Goal: Transaction & Acquisition: Purchase product/service

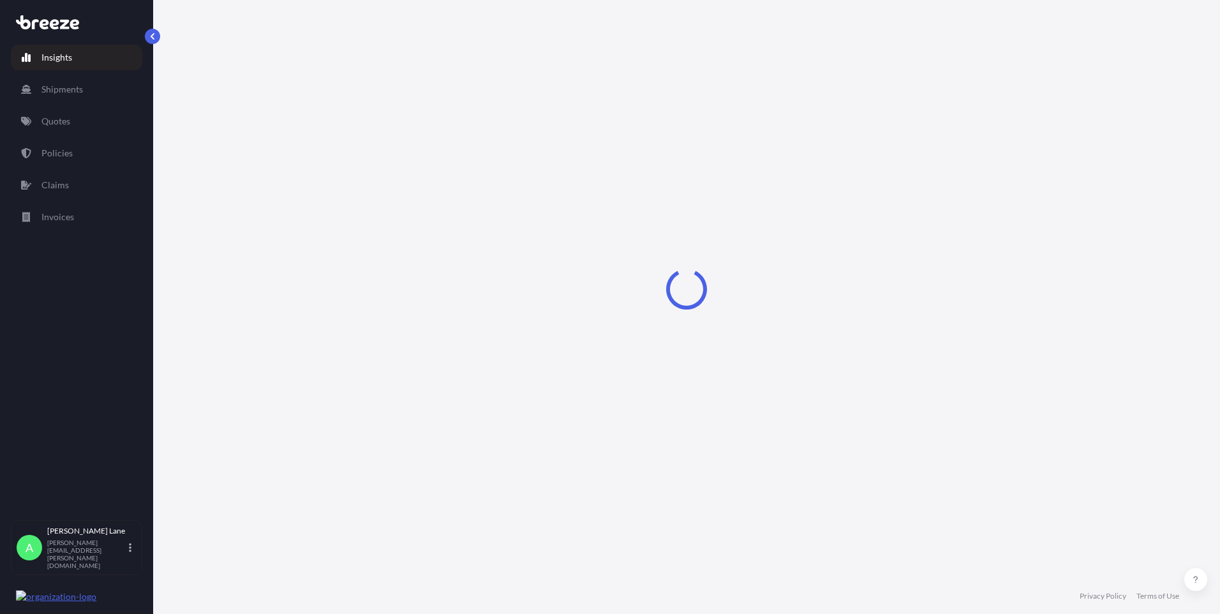
select select "2025"
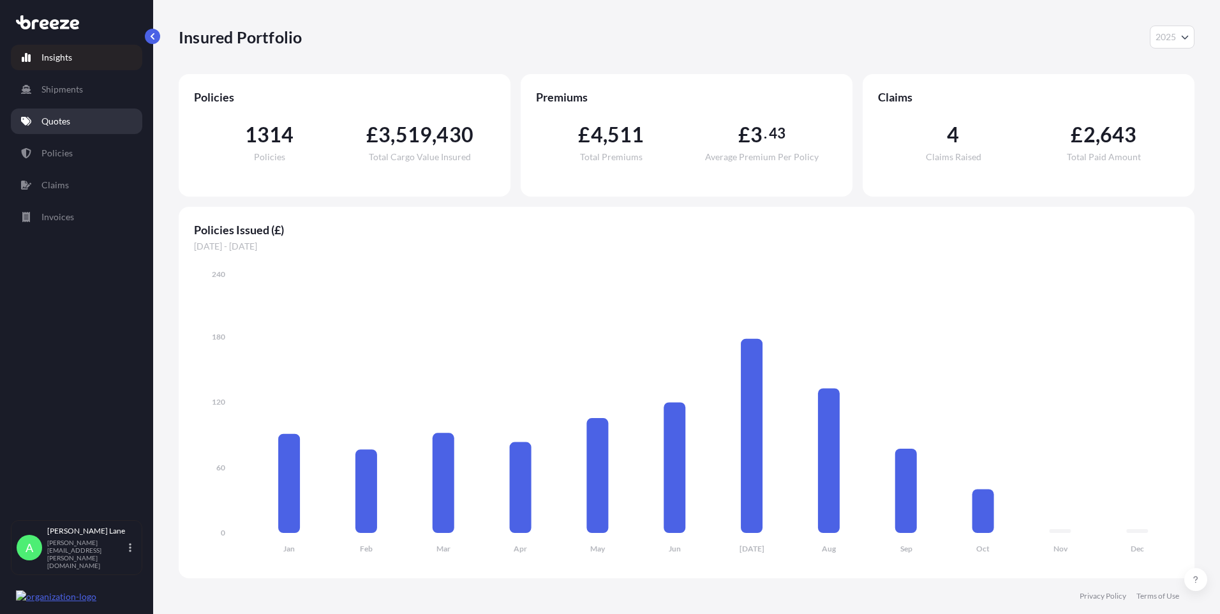
click at [78, 121] on link "Quotes" at bounding box center [76, 121] width 131 height 26
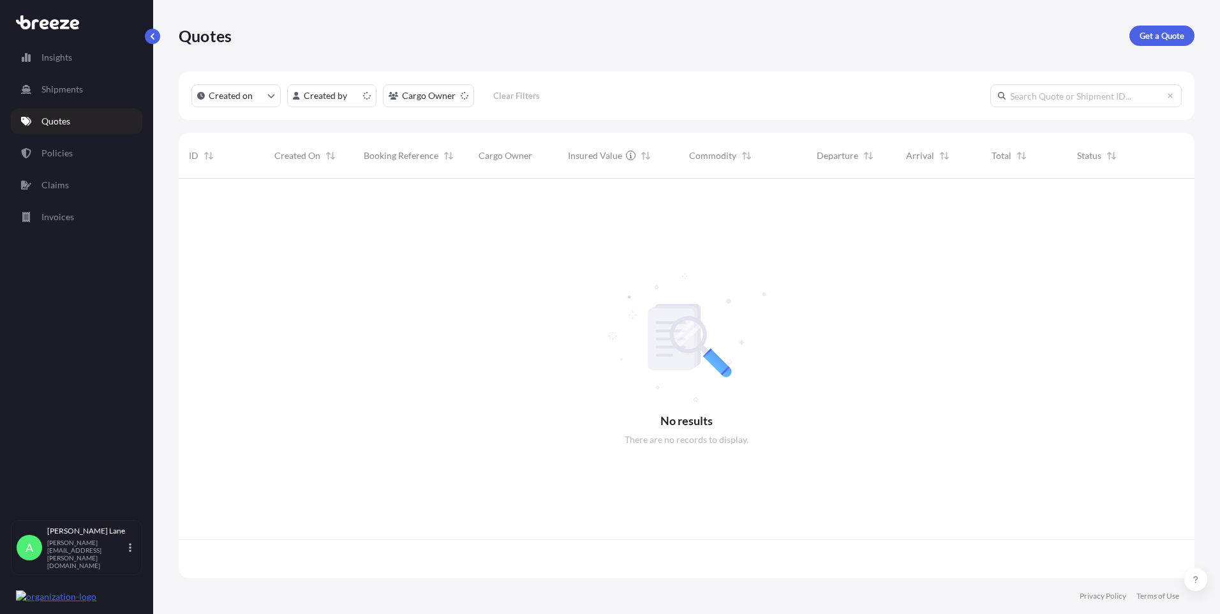
scroll to position [397, 1006]
click at [1175, 36] on p "Get a Quote" at bounding box center [1161, 35] width 45 height 13
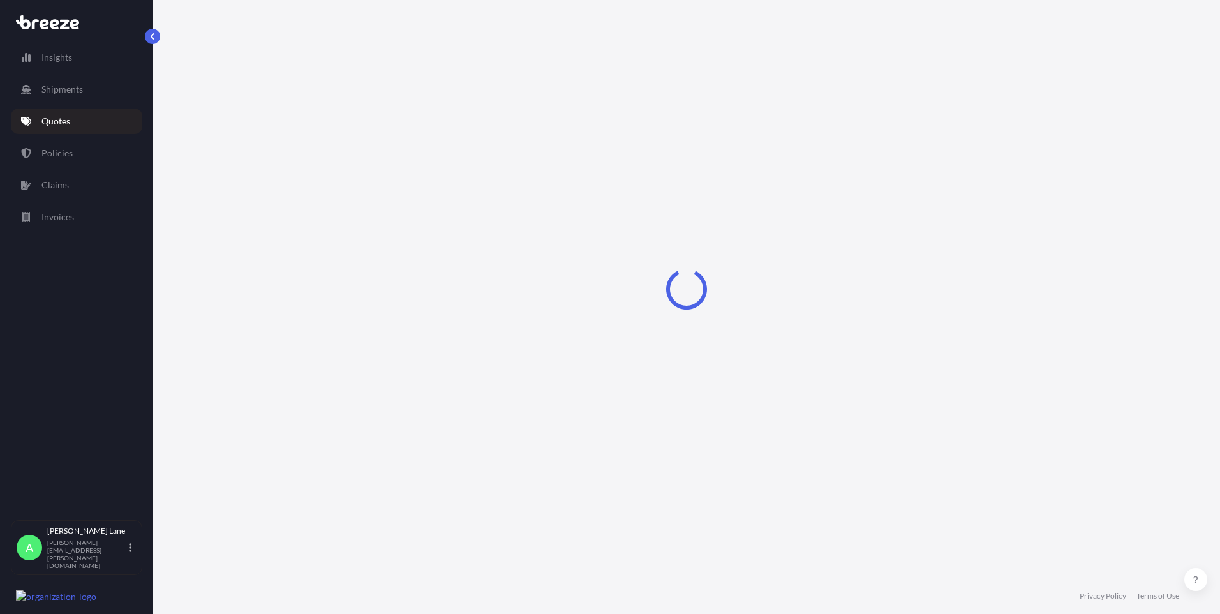
select select "Road"
select select "1"
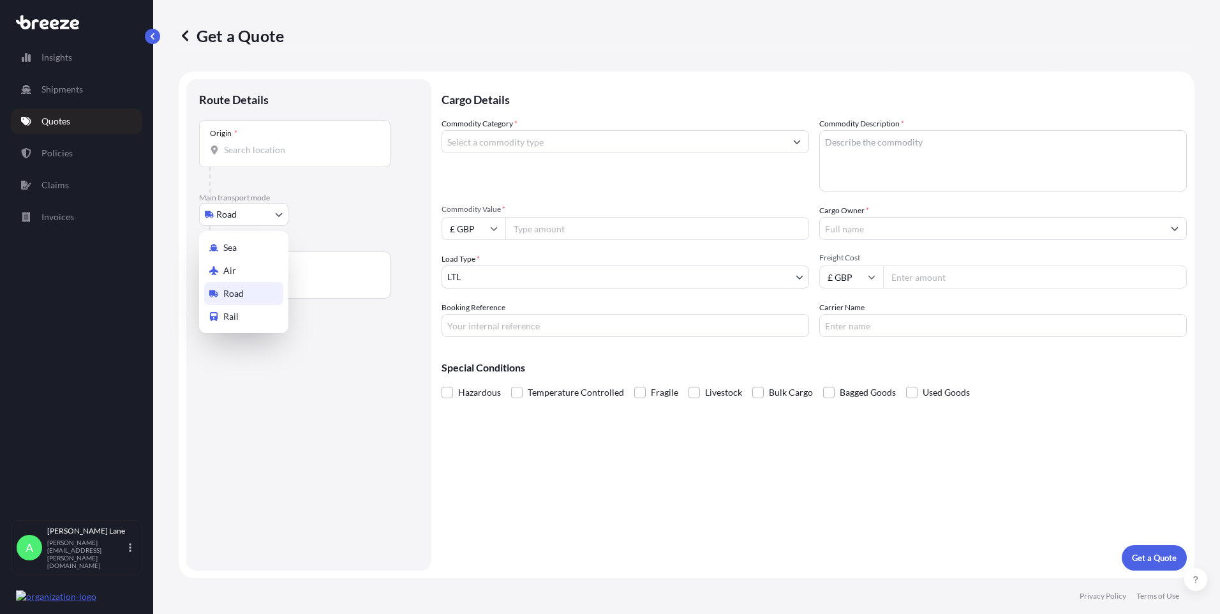
click at [225, 222] on body "Insights Shipments Quotes Policies Claims Invoices A [PERSON_NAME] [PERSON_NAME…" at bounding box center [610, 307] width 1220 height 614
click at [237, 274] on div "Air" at bounding box center [243, 270] width 79 height 23
select select "Air"
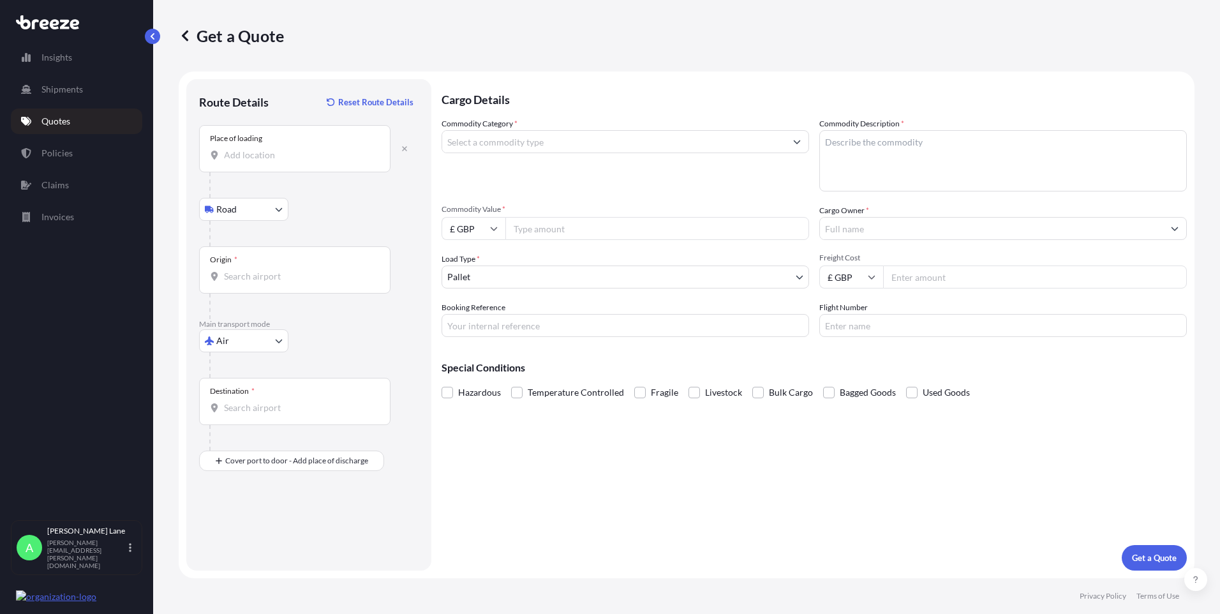
click at [290, 158] on input "Place of loading" at bounding box center [299, 155] width 151 height 13
type input "[STREET_ADDRESS]"
click at [300, 268] on div "Origin *" at bounding box center [294, 269] width 191 height 47
click at [300, 270] on input "Origin *" at bounding box center [299, 276] width 151 height 13
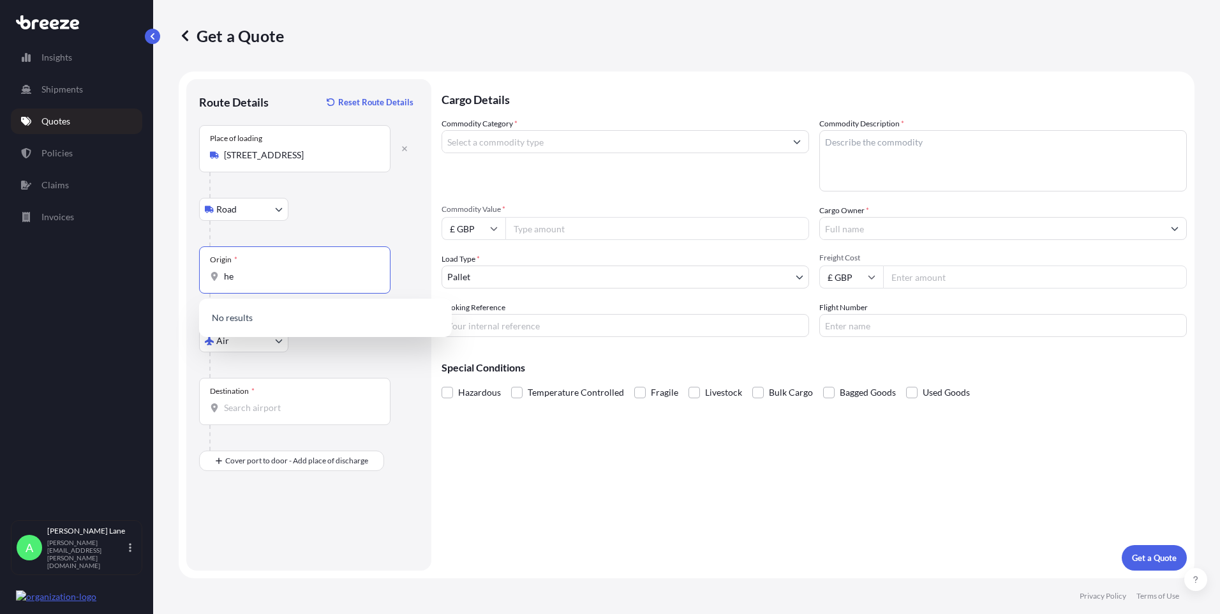
type input "h"
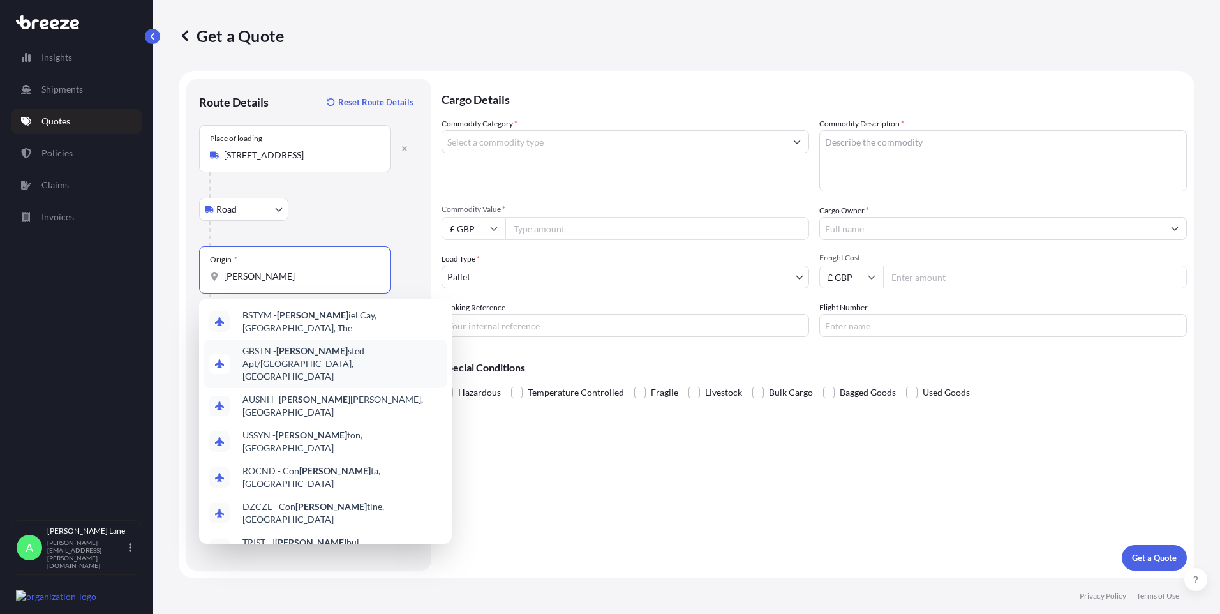
click at [317, 348] on span "GBSTN - [PERSON_NAME] Apt/[GEOGRAPHIC_DATA], [GEOGRAPHIC_DATA]" at bounding box center [341, 363] width 199 height 38
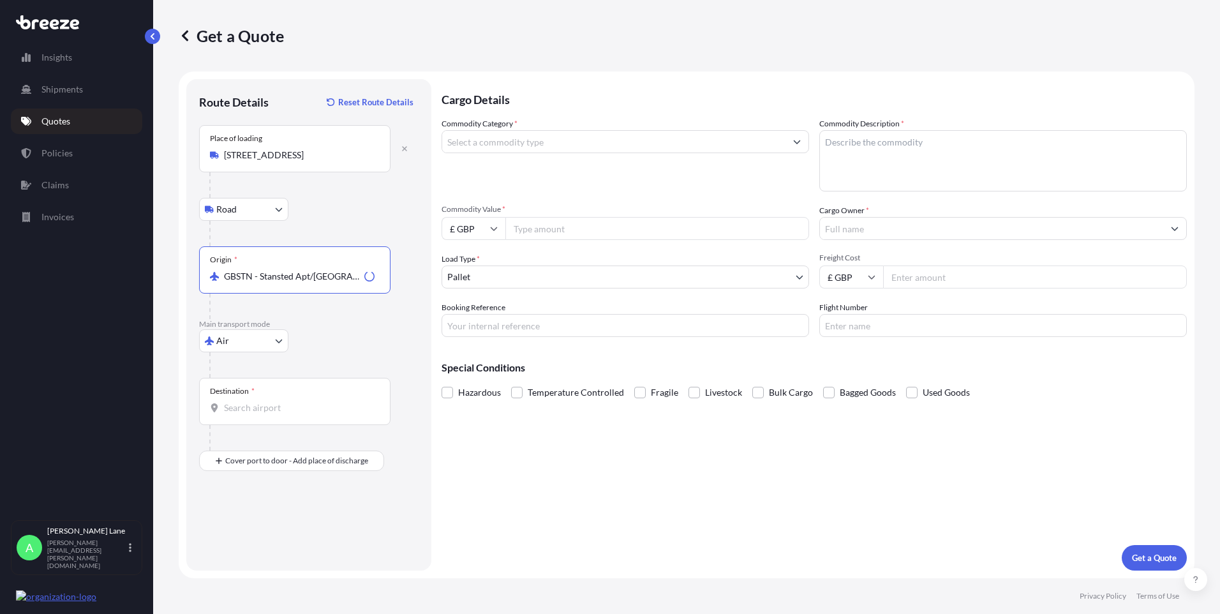
type input "GBSTN - Stansted Apt/[GEOGRAPHIC_DATA], [GEOGRAPHIC_DATA]"
click at [316, 403] on input "Destination *" at bounding box center [299, 407] width 151 height 13
type input "USPPM - [GEOGRAPHIC_DATA], [GEOGRAPHIC_DATA]"
click at [296, 526] on div "Place of Discharge" at bounding box center [294, 522] width 191 height 47
click at [281, 529] on input "Place of Discharge" at bounding box center [299, 528] width 151 height 13
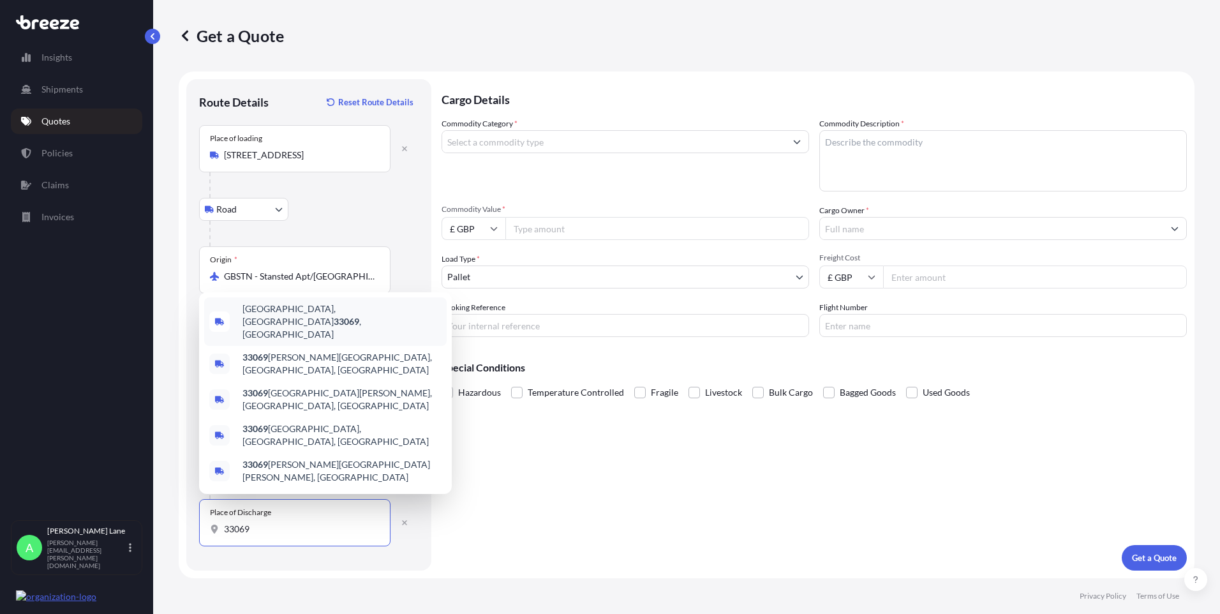
click at [310, 341] on span "[GEOGRAPHIC_DATA] , [GEOGRAPHIC_DATA]" at bounding box center [341, 321] width 199 height 38
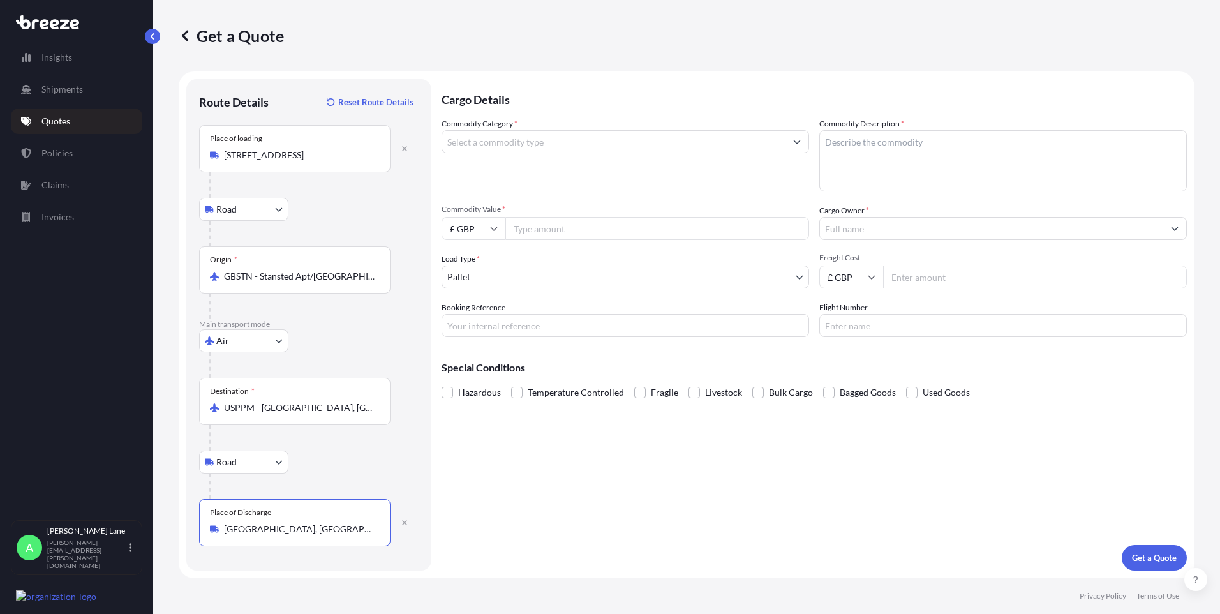
type input "[GEOGRAPHIC_DATA], [GEOGRAPHIC_DATA]"
click at [522, 145] on input "Commodity Category *" at bounding box center [613, 141] width 343 height 23
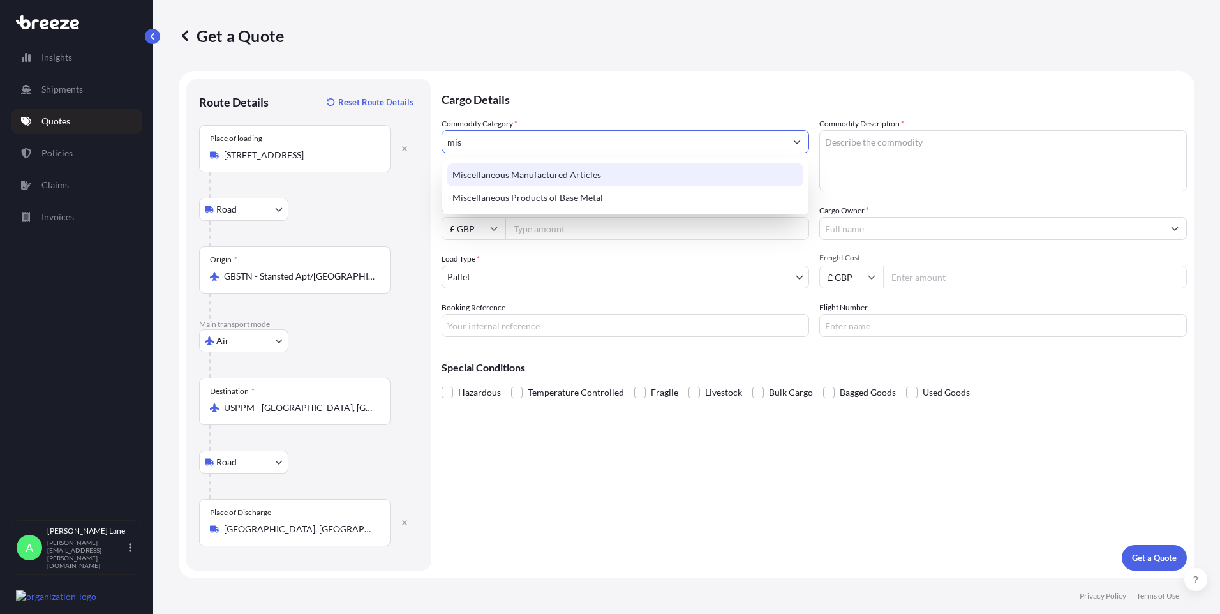
click at [517, 169] on div "Miscellaneous Manufactured Articles" at bounding box center [625, 174] width 356 height 23
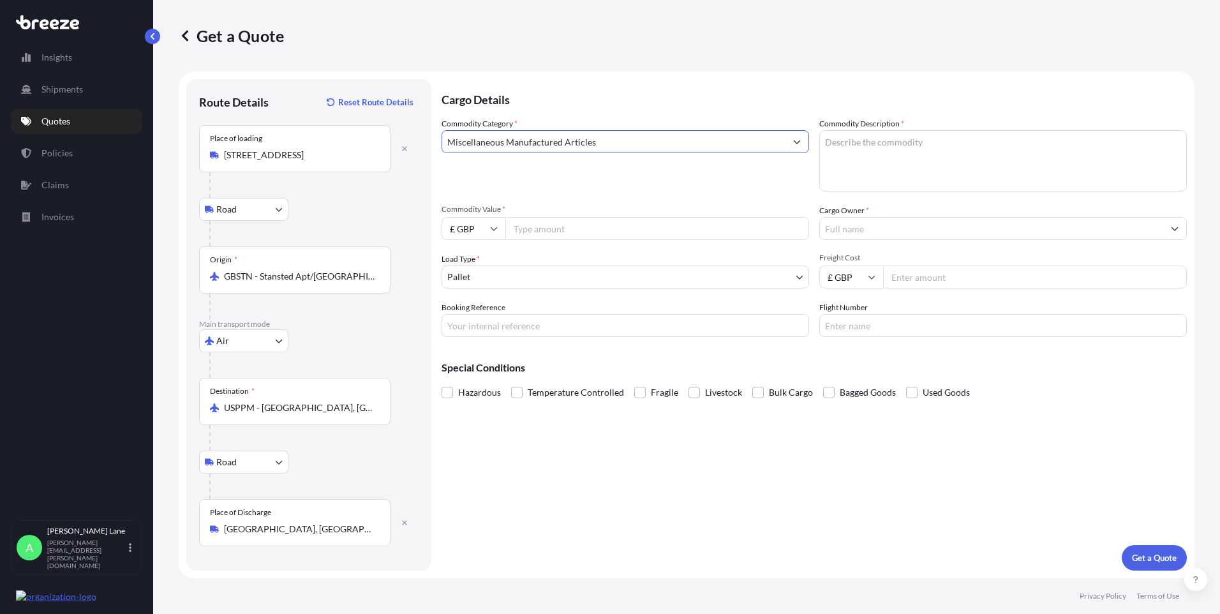
type input "Miscellaneous Manufactured Articles"
click at [548, 232] on input "Commodity Value *" at bounding box center [657, 228] width 304 height 23
type input "360"
click at [461, 228] on input "£ GBP" at bounding box center [473, 228] width 64 height 23
click at [487, 323] on div "$ USD" at bounding box center [474, 317] width 54 height 24
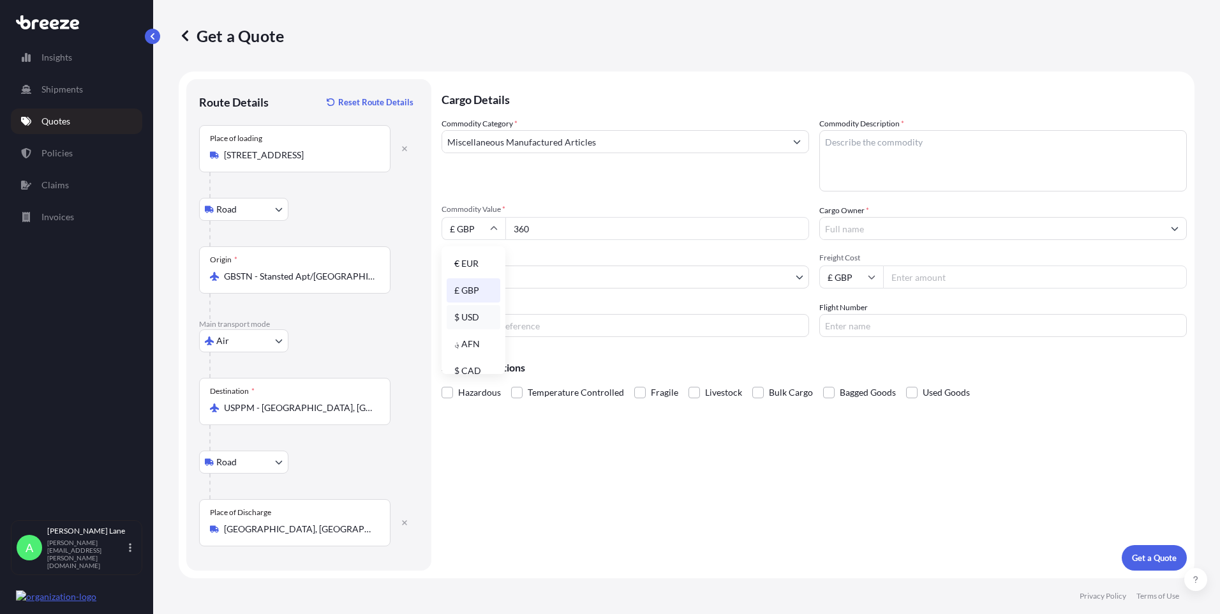
type input "$ USD"
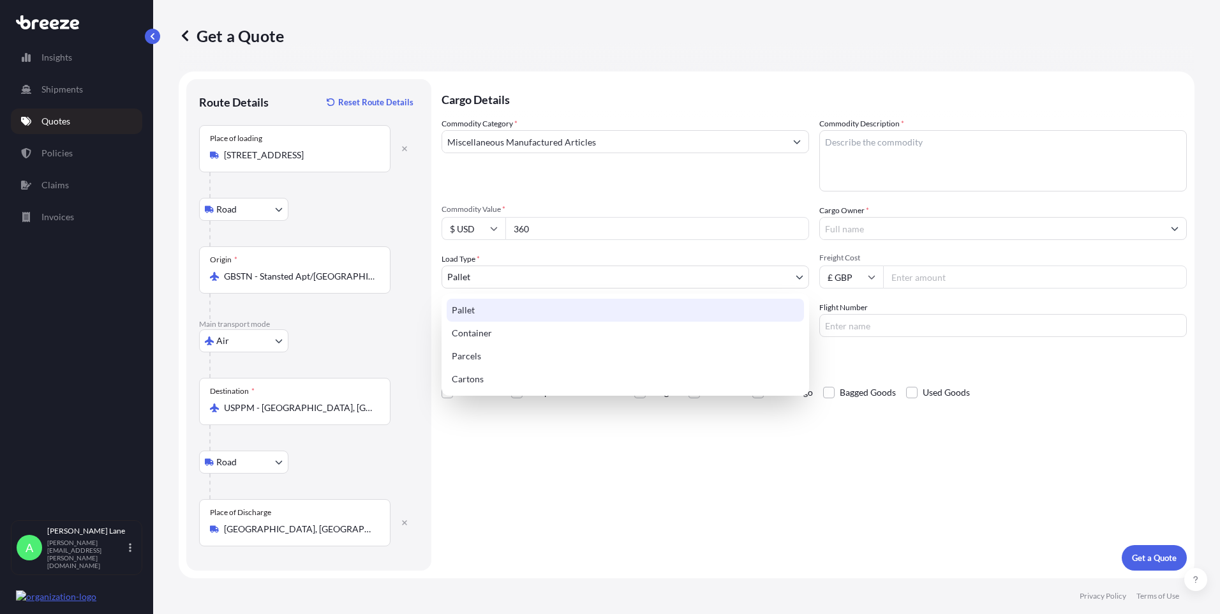
click at [495, 276] on body "Insights Shipments Quotes Policies Claims Invoices A [PERSON_NAME] [PERSON_NAME…" at bounding box center [610, 307] width 1220 height 614
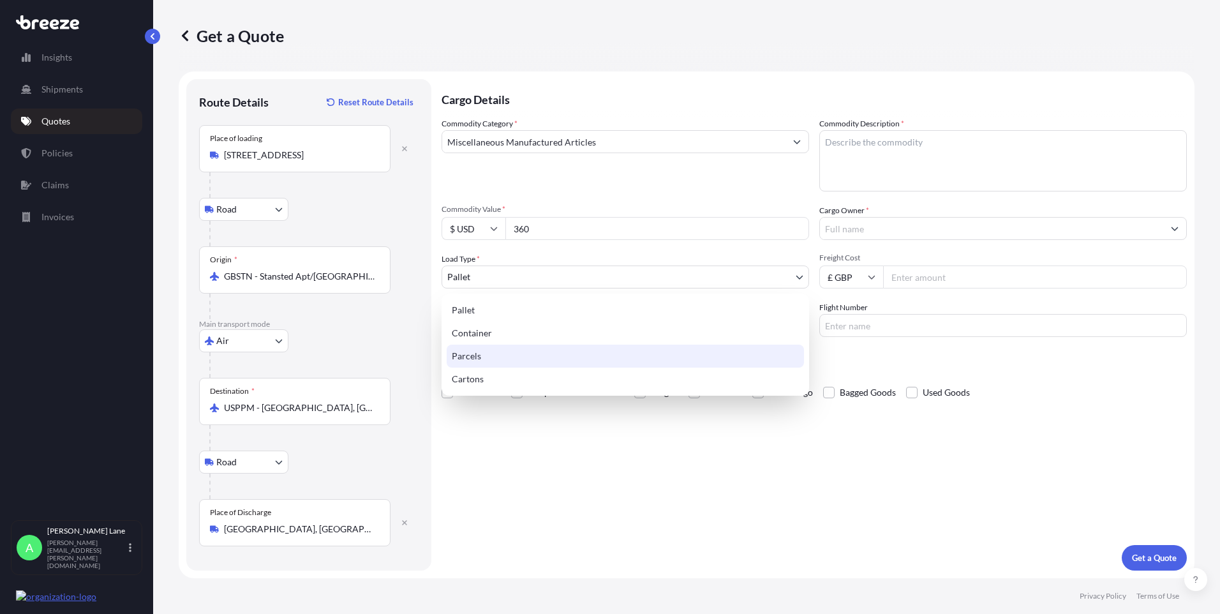
click at [495, 356] on div "Parcels" at bounding box center [625, 355] width 357 height 23
select select "3"
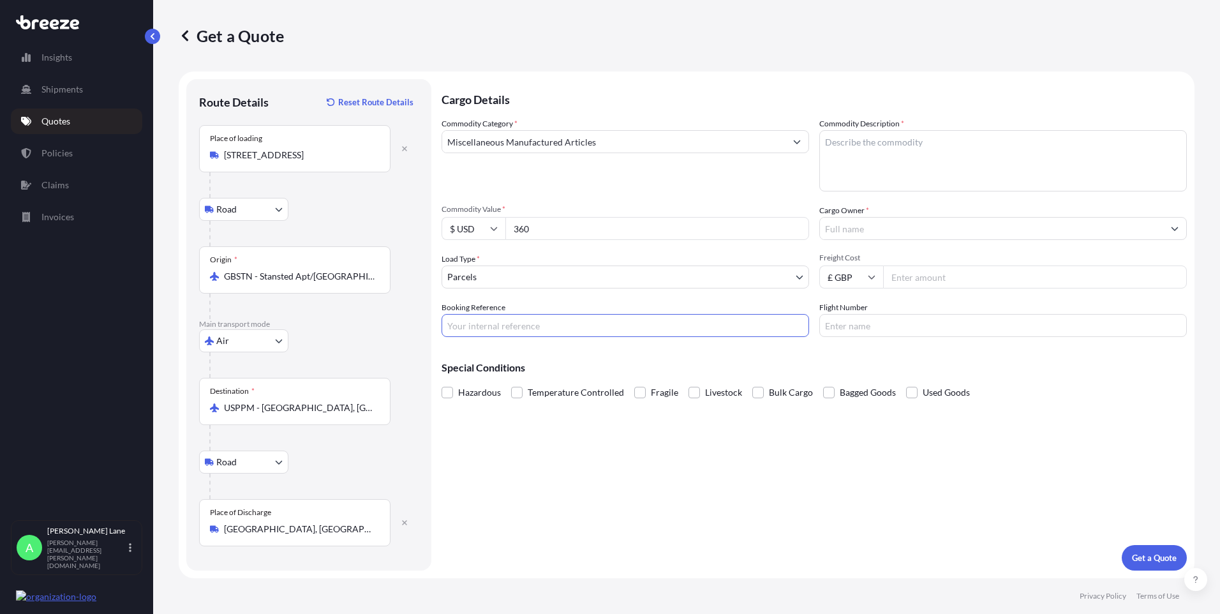
click at [533, 329] on input "Booking Reference" at bounding box center [624, 325] width 367 height 23
paste input "1900104"
type input "1900104"
click at [903, 170] on textarea "Commodity Description *" at bounding box center [1002, 160] width 367 height 61
type textarea "g"
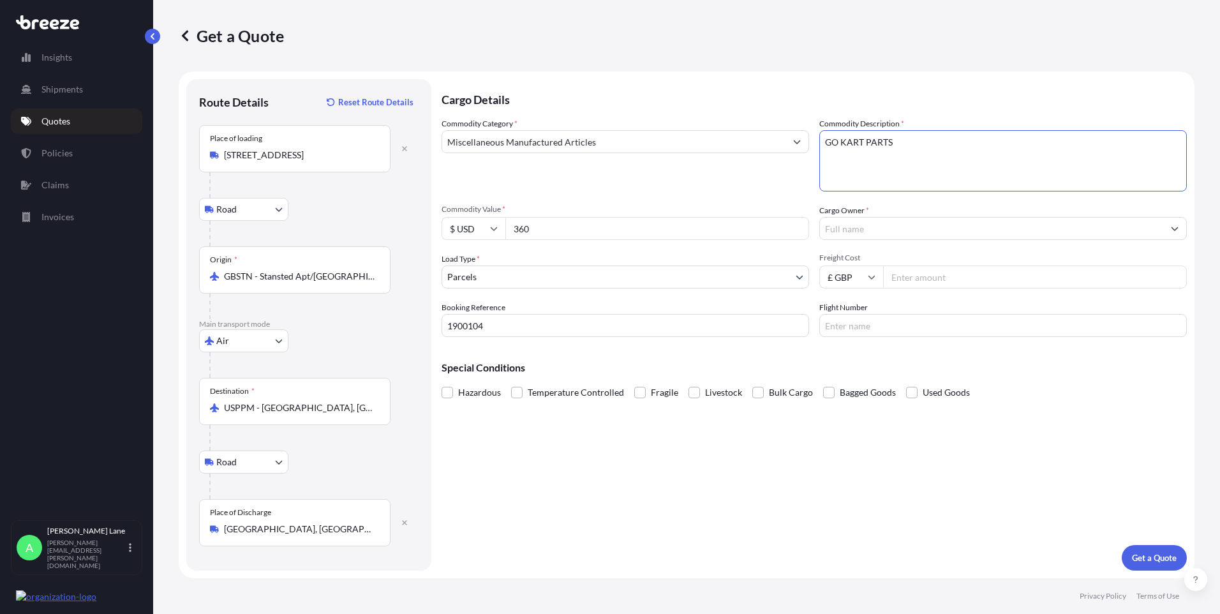
type textarea "GO KART PARTS"
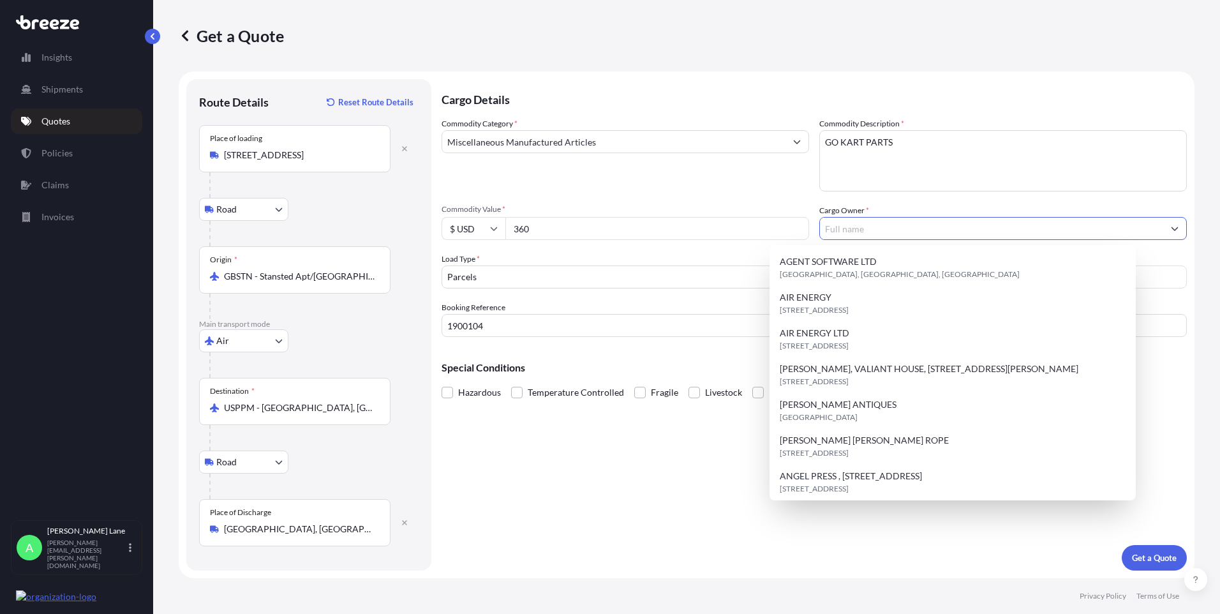
click at [859, 230] on input "Cargo Owner *" at bounding box center [991, 228] width 343 height 23
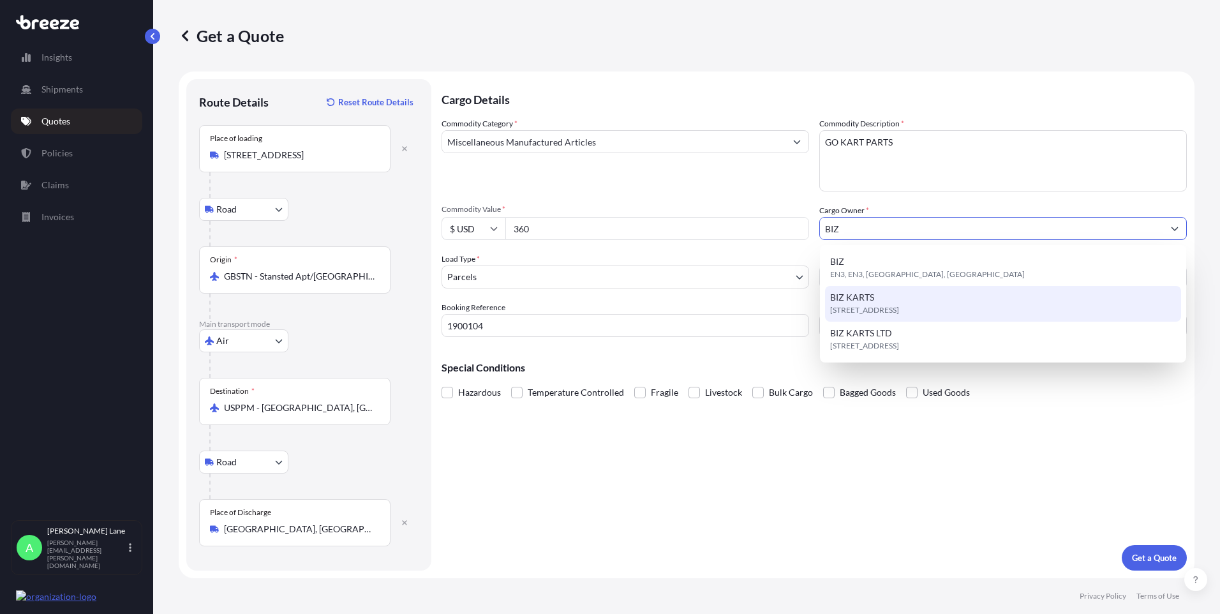
click at [883, 306] on span "[STREET_ADDRESS]" at bounding box center [864, 310] width 69 height 13
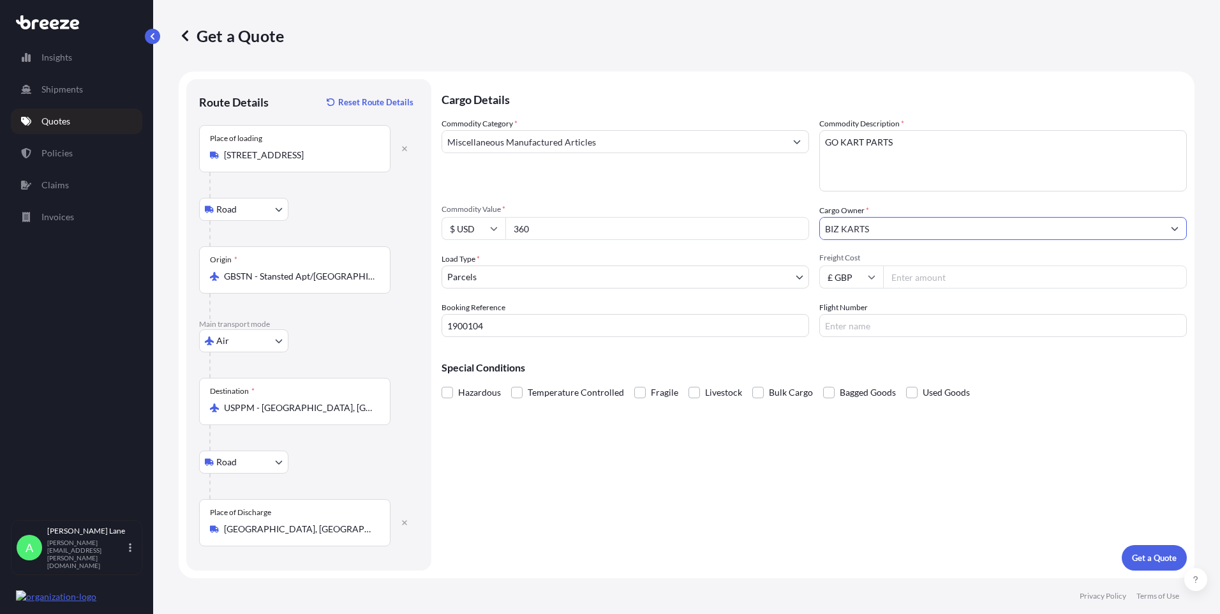
type input "BIZ KARTS"
click at [922, 284] on input "Freight Cost" at bounding box center [1035, 276] width 304 height 23
type input "69.45"
type input "FEDEX"
drag, startPoint x: 518, startPoint y: 490, endPoint x: 633, endPoint y: 504, distance: 116.3
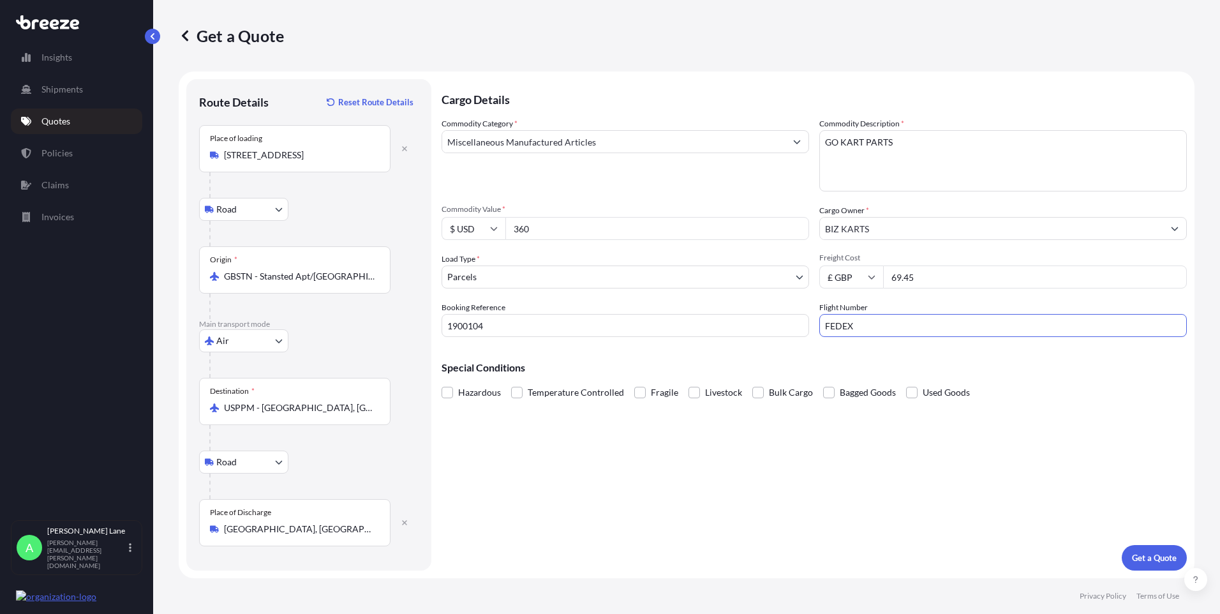
click at [519, 490] on div "Cargo Details Commodity Category * Miscellaneous Manufactured Articles Commodit…" at bounding box center [813, 324] width 745 height 491
click at [1141, 562] on p "Get a Quote" at bounding box center [1154, 557] width 45 height 13
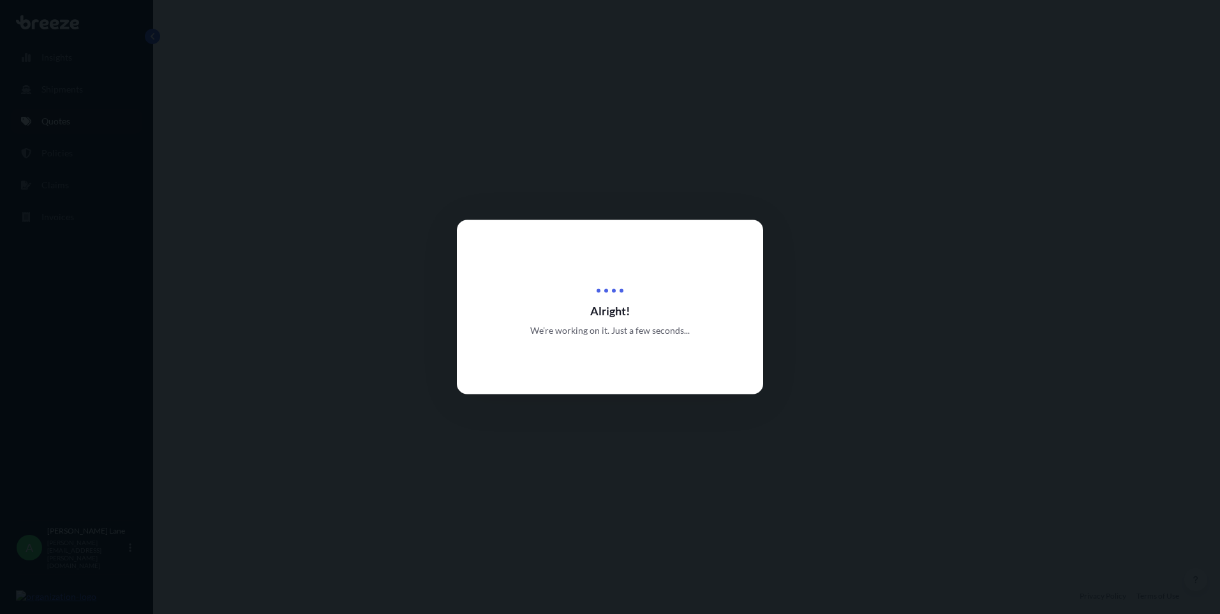
select select "Road"
select select "Air"
select select "Road"
select select "3"
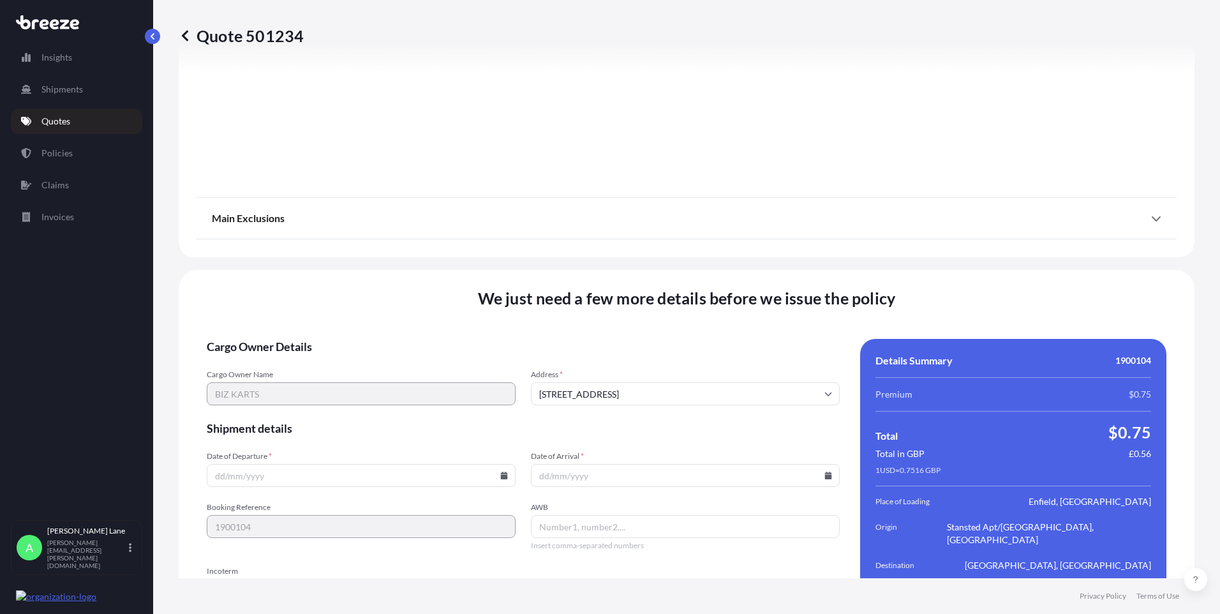
scroll to position [1665, 0]
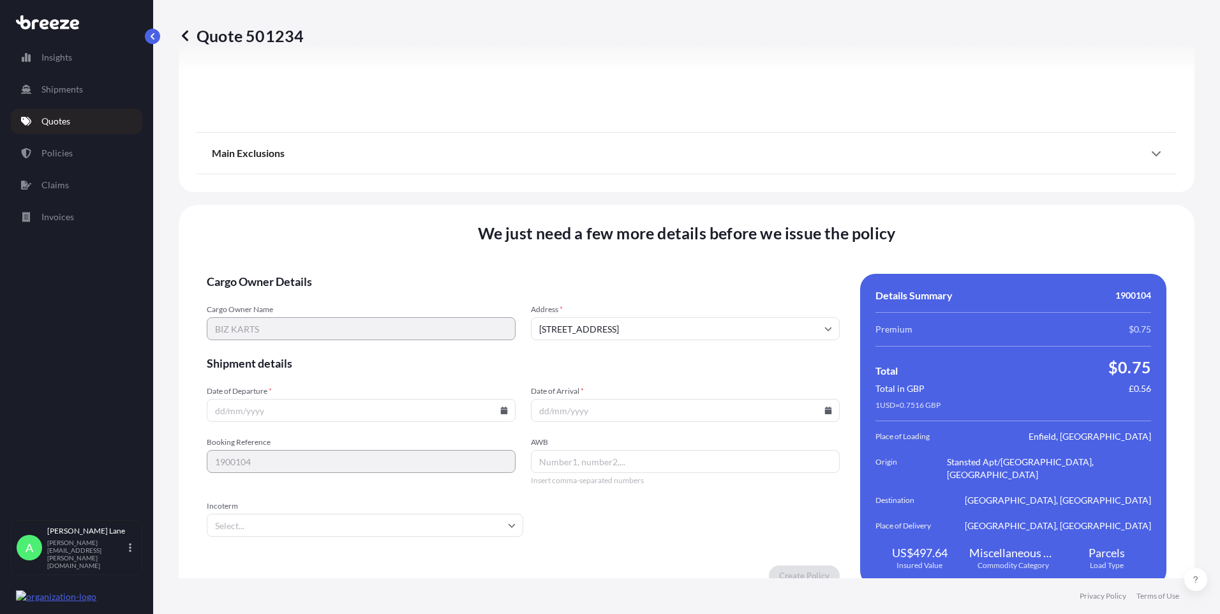
click at [501, 406] on icon at bounding box center [504, 410] width 7 height 8
click at [384, 265] on button "10" at bounding box center [390, 259] width 20 height 20
type input "[DATE]"
click at [319, 514] on input "Incoterm" at bounding box center [365, 525] width 316 height 23
click at [298, 467] on li "DAP" at bounding box center [363, 467] width 303 height 24
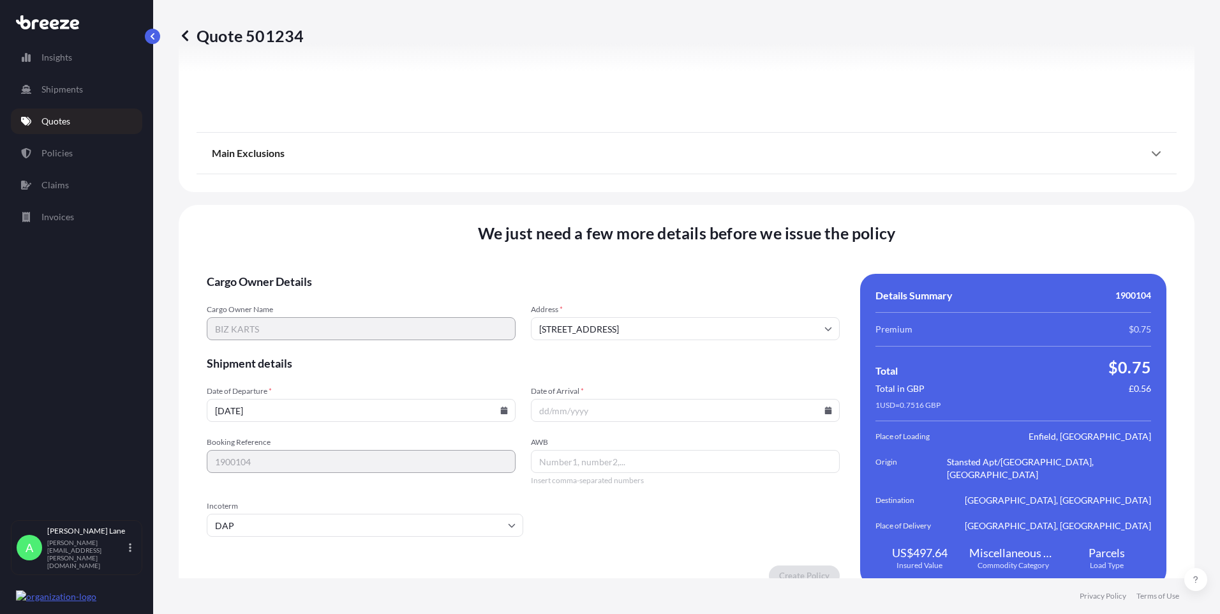
paste input "394121464461"
type input "394121464461"
click at [824, 406] on icon at bounding box center [828, 410] width 8 height 8
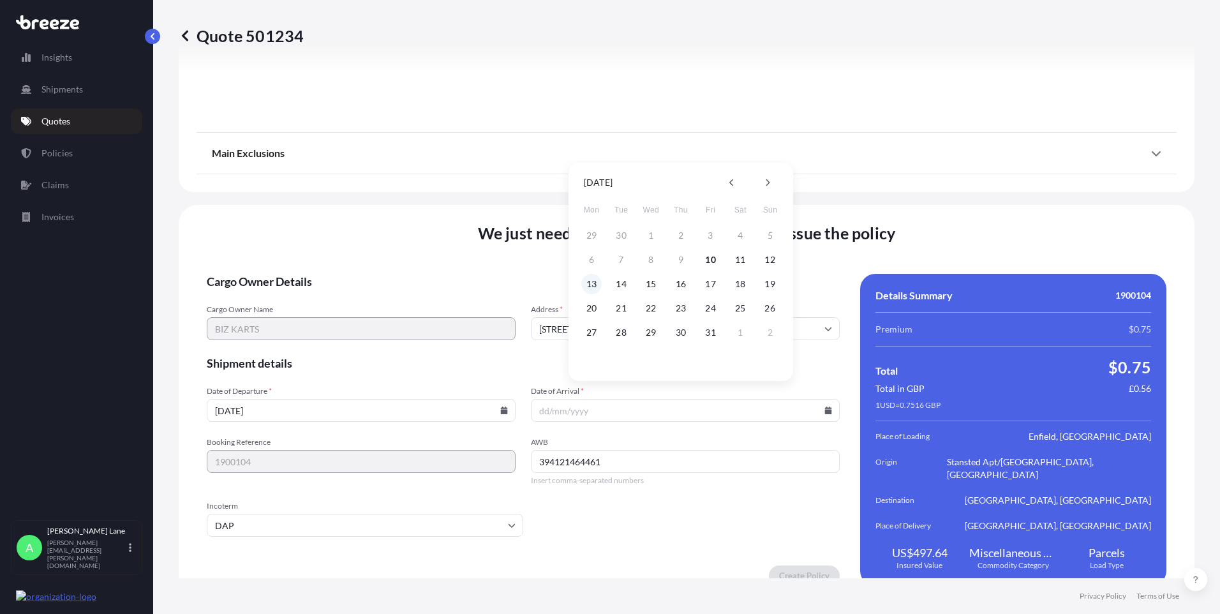
click at [591, 285] on button "13" at bounding box center [591, 284] width 20 height 20
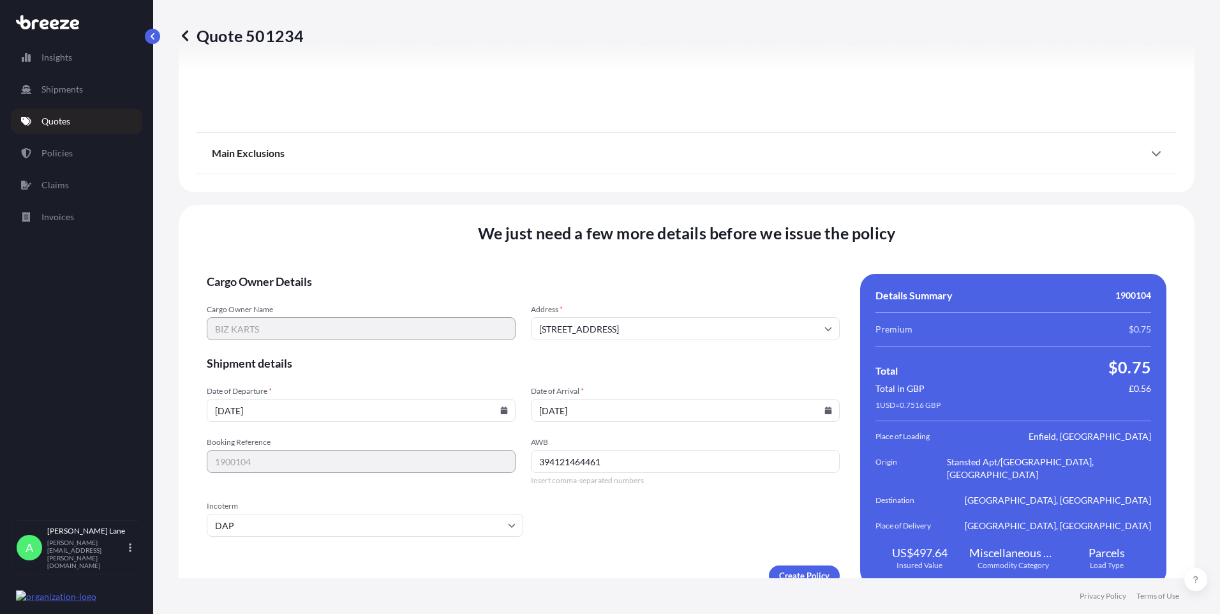
type input "[DATE]"
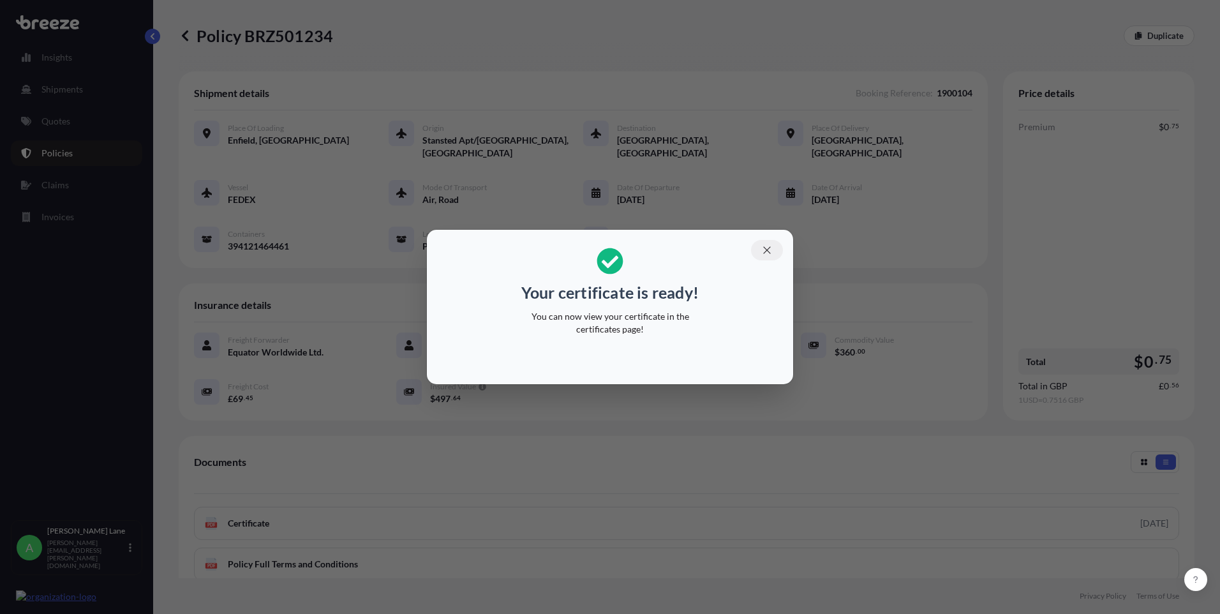
click at [759, 248] on button "button" at bounding box center [767, 250] width 32 height 20
